Goal: Transaction & Acquisition: Purchase product/service

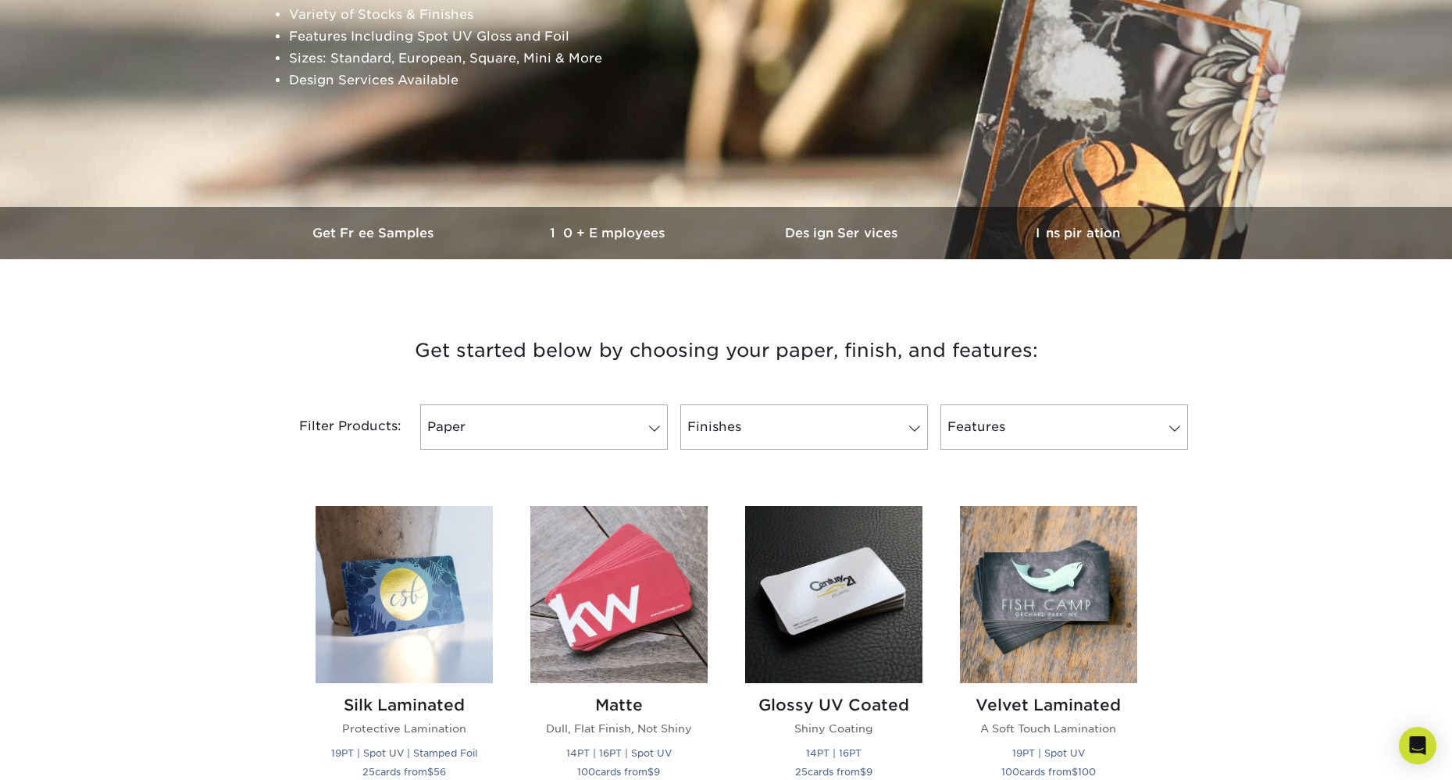
scroll to position [286, 0]
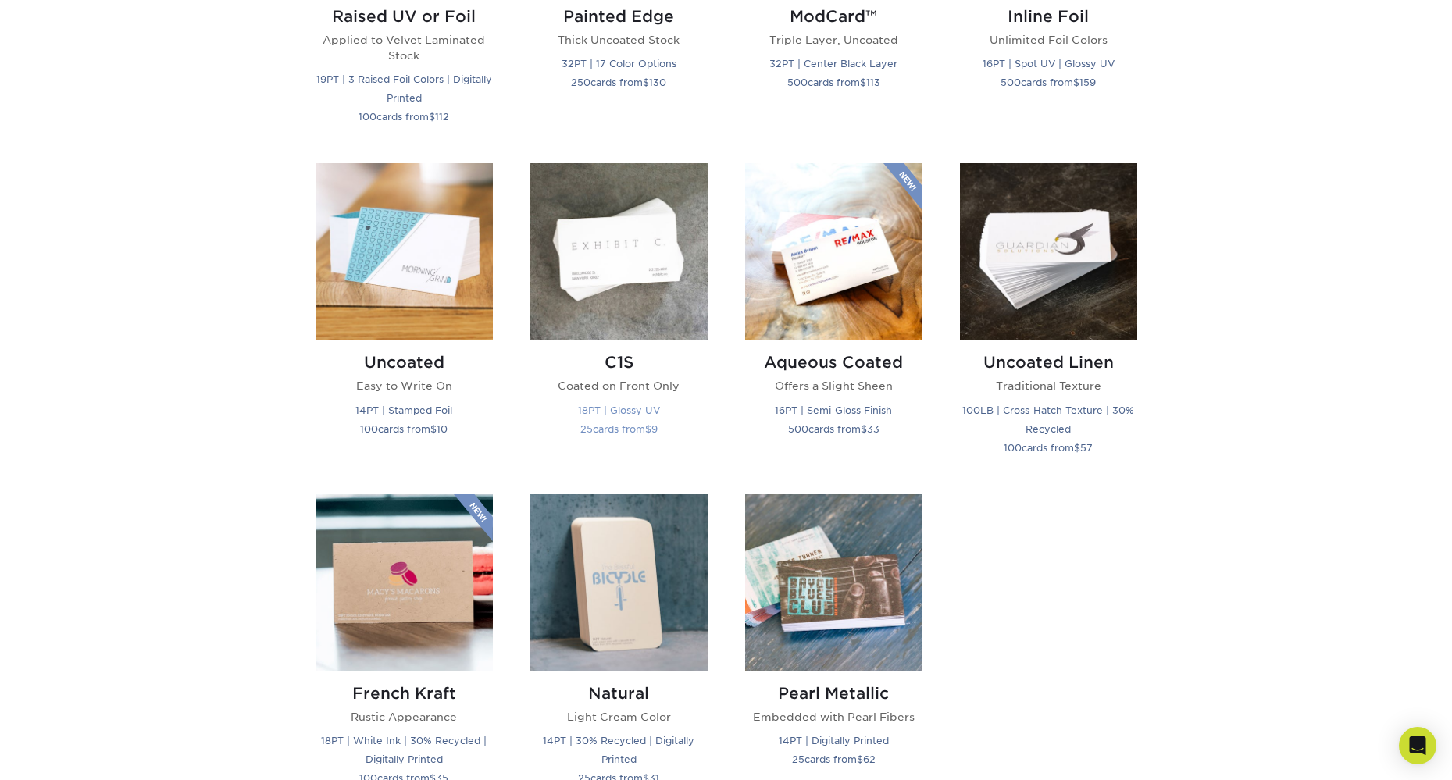
scroll to position [1288, 0]
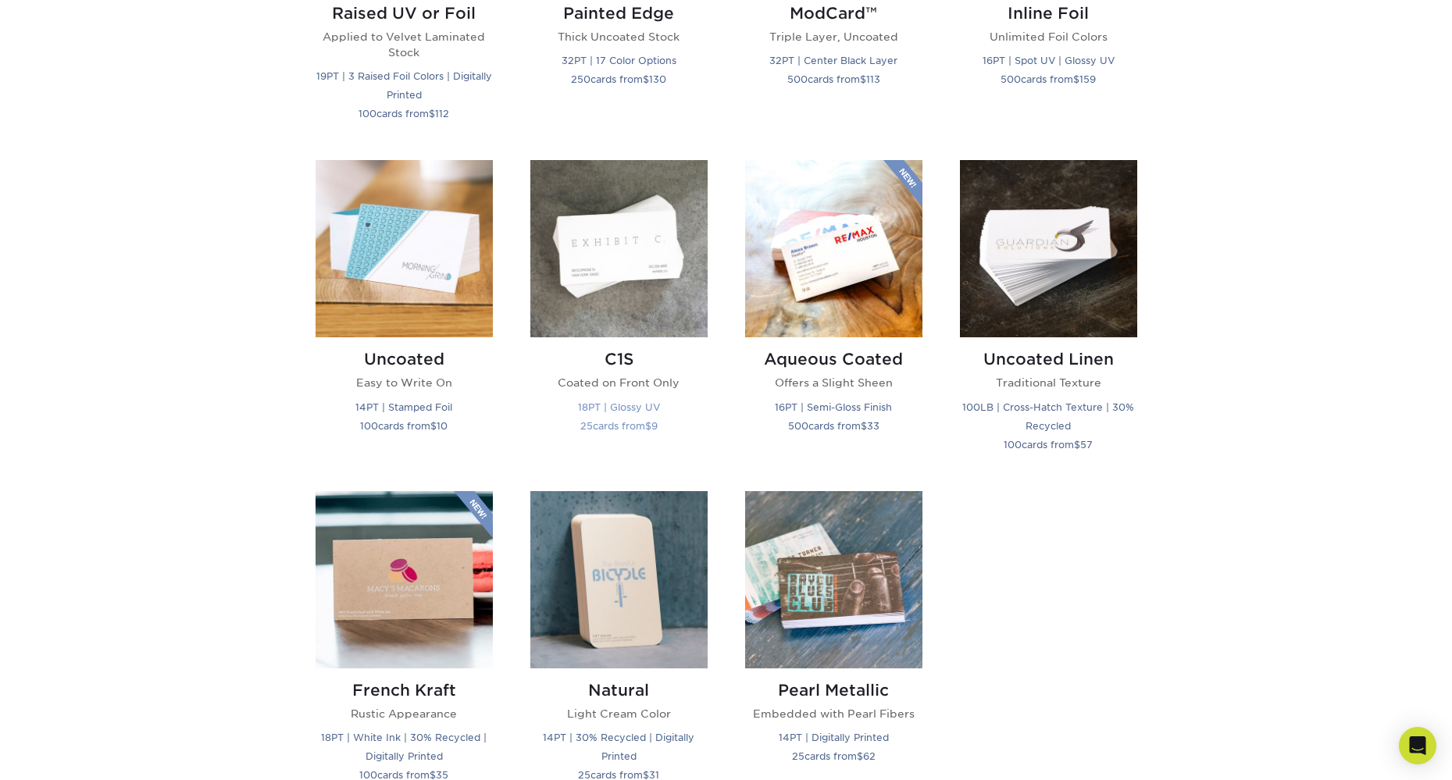
click at [546, 445] on div "C1S Coated on Front Only 18PT | Glossy UV 25 cards from $ 9" at bounding box center [618, 395] width 177 height 116
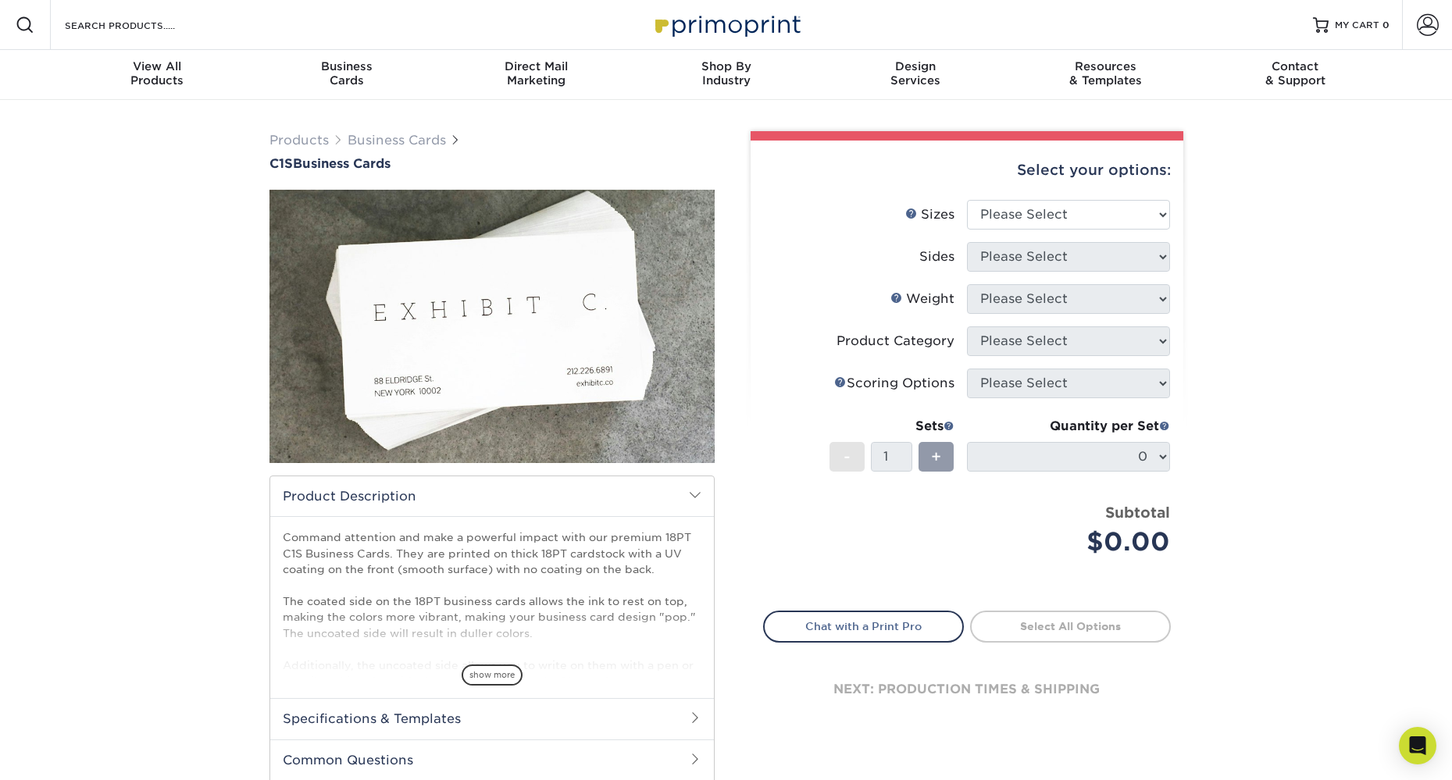
click at [412, 381] on img at bounding box center [491, 326] width 445 height 445
click at [261, 262] on div "Products Business Cards C1S Business Cards C1S Product Video" at bounding box center [492, 476] width 469 height 691
click at [493, 663] on div "show more" at bounding box center [492, 648] width 419 height 75
click at [494, 675] on span "show more" at bounding box center [492, 675] width 61 height 21
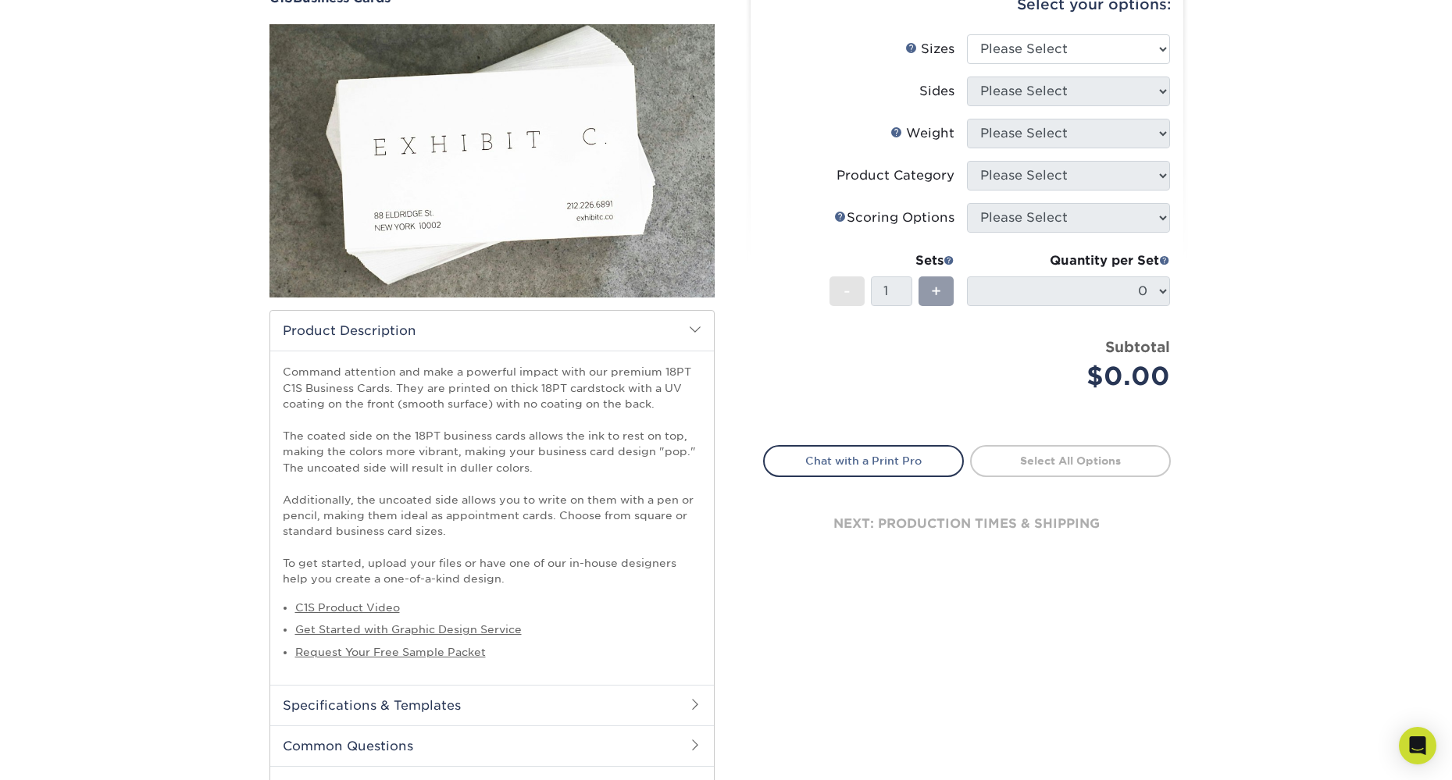
scroll to position [178, 0]
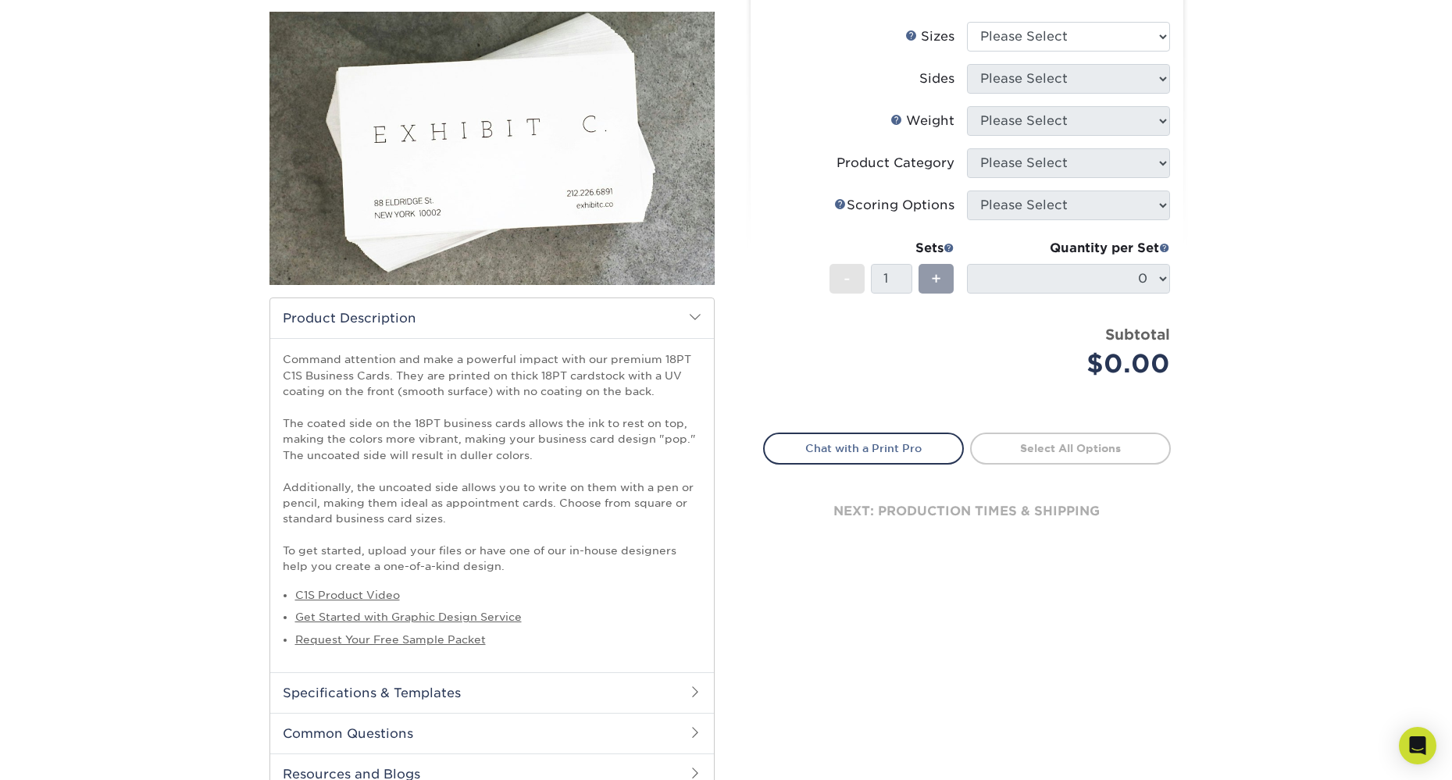
click at [370, 603] on ul "C1S Product Video Get Started with Graphic Design Service Request Your Free Sam…" at bounding box center [492, 617] width 419 height 60
click at [371, 594] on link "C1S Product Video" at bounding box center [347, 595] width 105 height 12
